Goal: Task Accomplishment & Management: Manage account settings

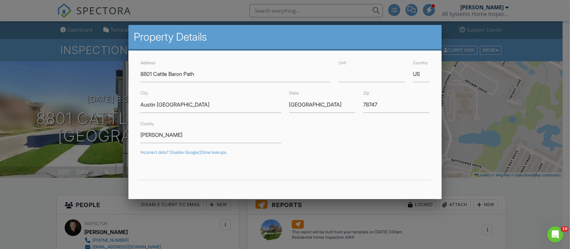
click at [483, 119] on div at bounding box center [285, 123] width 570 height 312
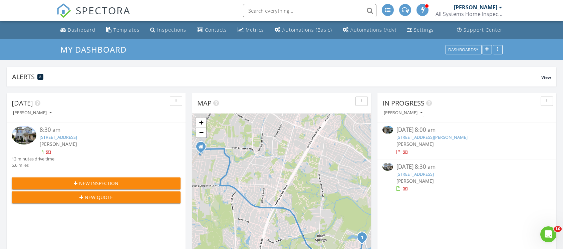
click at [427, 175] on link "[STREET_ADDRESS]" at bounding box center [414, 174] width 37 height 6
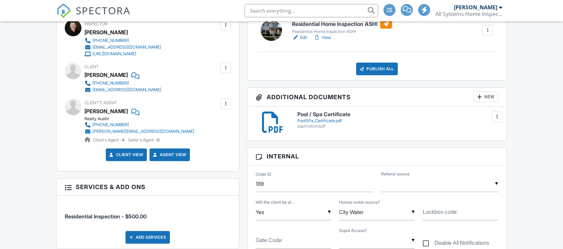
click at [495, 117] on div at bounding box center [496, 117] width 7 height 7
click at [487, 146] on link "Delete" at bounding box center [483, 146] width 25 height 7
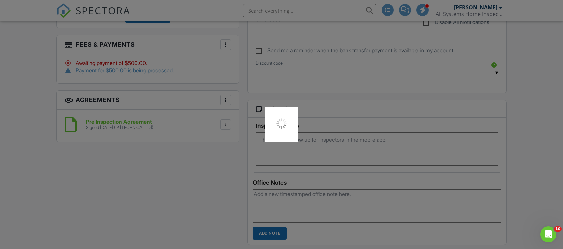
scroll to position [450, 0]
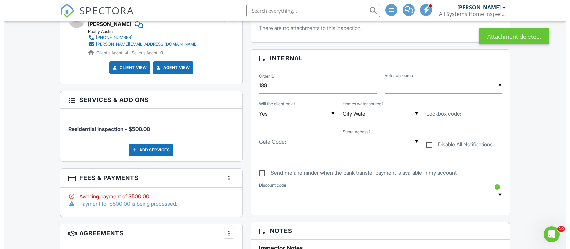
scroll to position [300, 0]
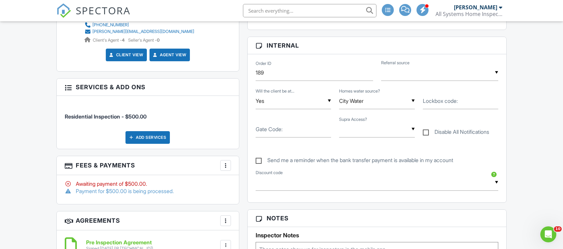
click at [225, 167] on div at bounding box center [225, 165] width 7 height 7
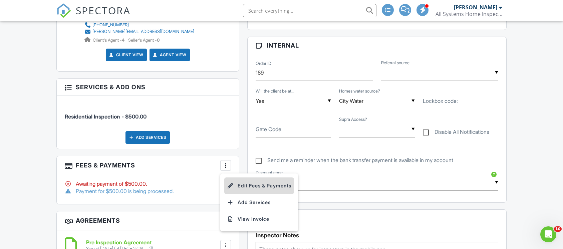
click at [257, 185] on li "Edit Fees & Payments" at bounding box center [259, 186] width 70 height 17
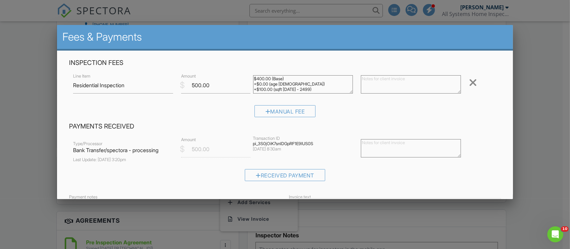
click at [517, 110] on div at bounding box center [285, 123] width 570 height 312
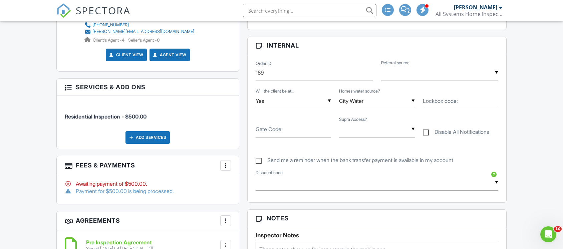
click at [227, 166] on div at bounding box center [225, 165] width 7 height 7
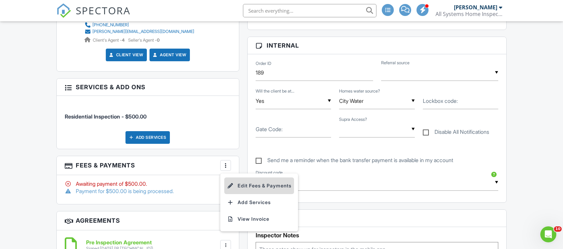
click at [261, 186] on li "Edit Fees & Payments" at bounding box center [259, 186] width 70 height 17
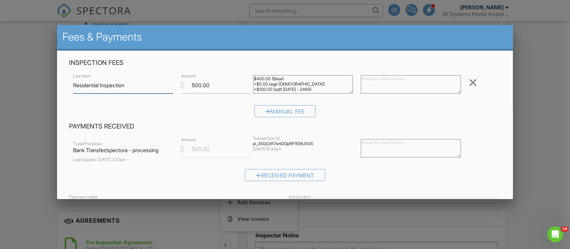
scroll to position [50, 0]
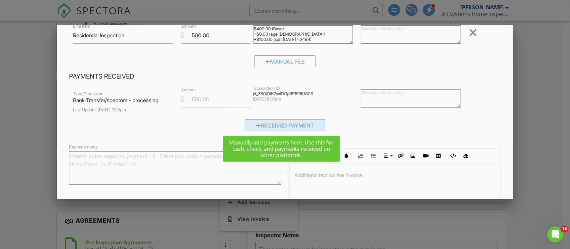
click at [290, 125] on div "Received Payment" at bounding box center [285, 125] width 80 height 12
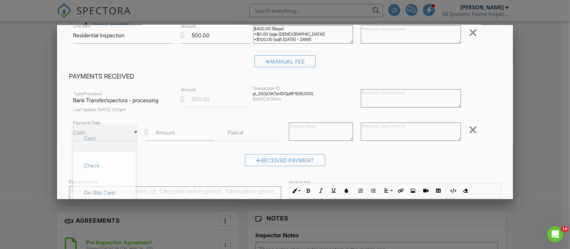
click at [133, 132] on div "▼ Cash Cash Check On-Site Card Other Cash Check On-Site Card Other" at bounding box center [105, 133] width 64 height 16
click at [120, 165] on span "Check" at bounding box center [104, 165] width 52 height 17
type input "Check"
click at [176, 136] on input "Amount" at bounding box center [179, 133] width 69 height 16
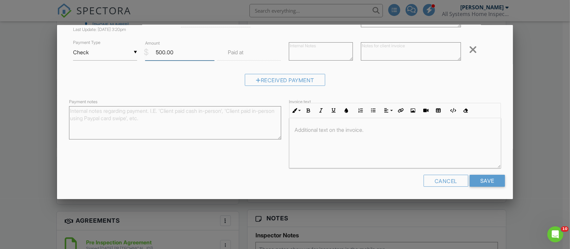
scroll to position [0, 0]
type input "500.00"
click at [483, 178] on input "Save" at bounding box center [487, 181] width 35 height 12
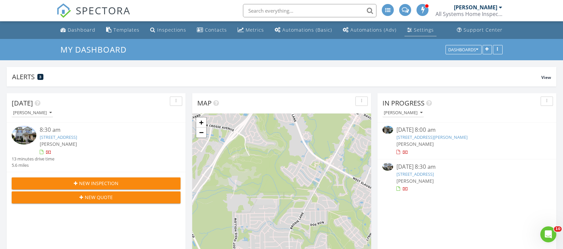
click at [415, 29] on div "Settings" at bounding box center [424, 30] width 20 height 6
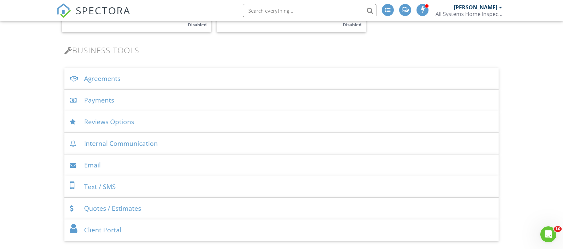
click at [259, 100] on div "Payments" at bounding box center [281, 101] width 434 height 22
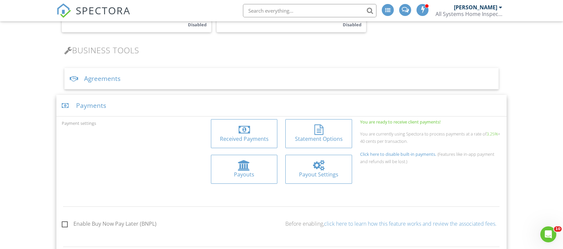
click at [247, 171] on div "Payouts" at bounding box center [244, 174] width 56 height 7
click at [262, 138] on div "Received Payments" at bounding box center [244, 138] width 56 height 7
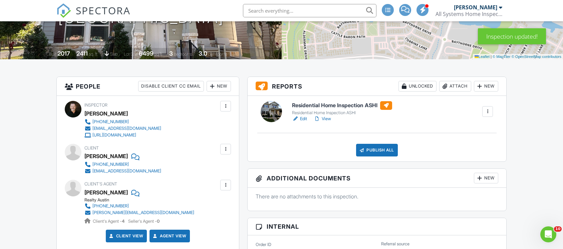
scroll to position [100, 0]
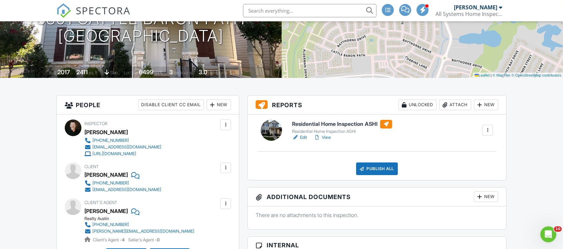
click at [329, 138] on link "View" at bounding box center [322, 137] width 17 height 7
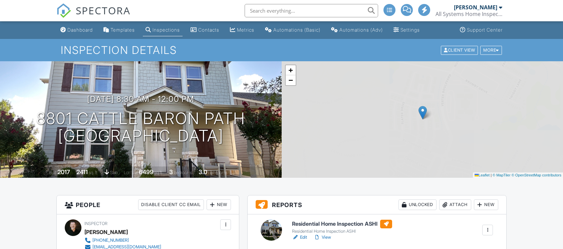
scroll to position [200, 0]
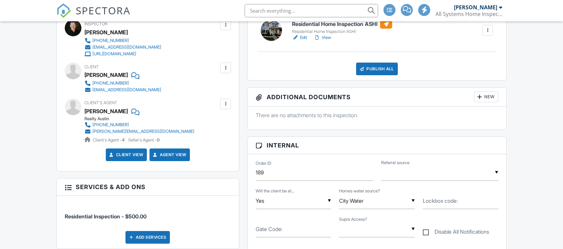
click at [225, 105] on div at bounding box center [225, 104] width 7 height 7
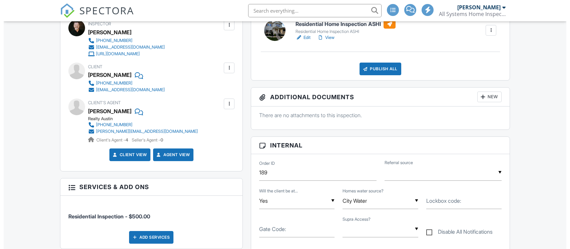
scroll to position [0, 0]
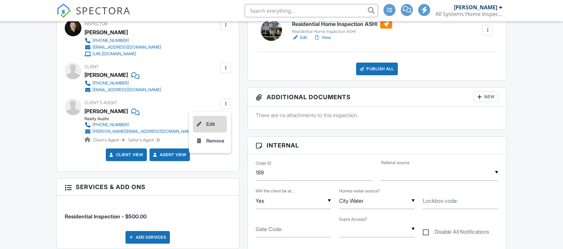
click at [211, 124] on li "Edit" at bounding box center [210, 124] width 34 height 17
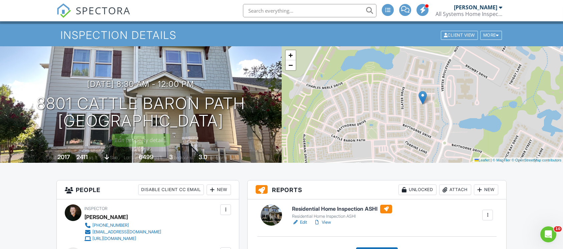
scroll to position [100, 0]
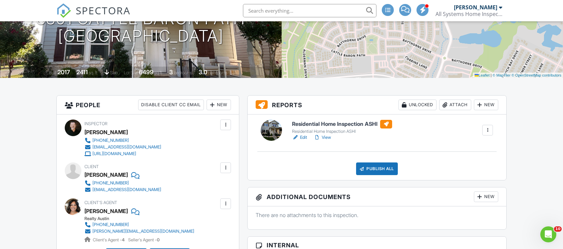
click at [326, 139] on link "View" at bounding box center [322, 137] width 17 height 7
